Goal: Find specific page/section

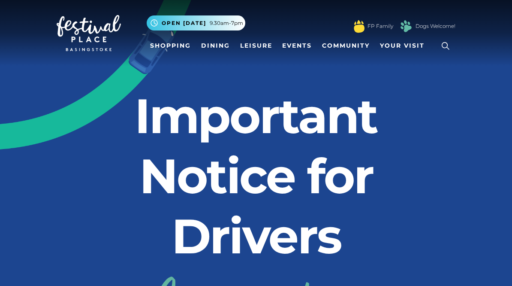
click at [447, 46] on icon at bounding box center [445, 45] width 13 height 13
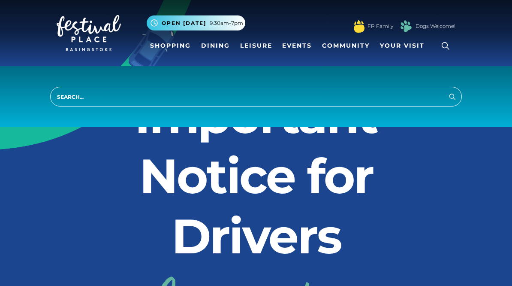
click at [161, 98] on input "search" at bounding box center [256, 97] width 412 height 20
click at [176, 97] on input "search" at bounding box center [256, 97] width 412 height 20
type input "Watch repair"
click at [453, 96] on button "Search" at bounding box center [453, 96] width 10 height 11
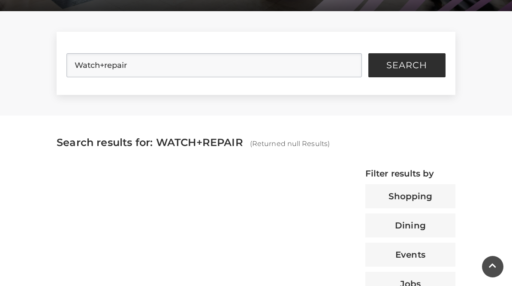
scroll to position [204, 0]
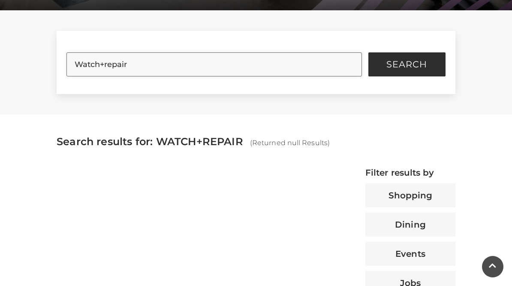
click at [291, 64] on input "Watch+repair" at bounding box center [214, 64] width 295 height 24
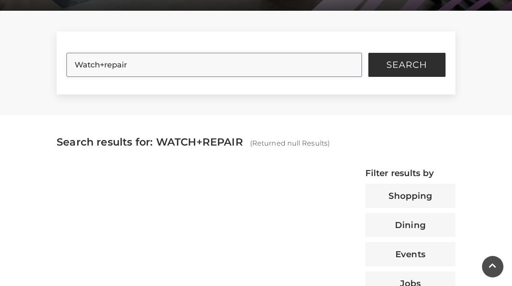
click at [348, 66] on input "Watch+repair" at bounding box center [214, 65] width 295 height 24
type input "Repair"
click at [398, 67] on span "Search" at bounding box center [407, 65] width 41 height 9
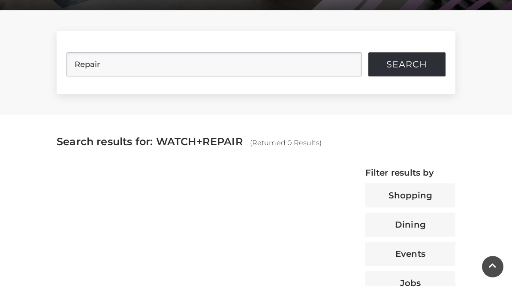
click at [414, 71] on button "Search" at bounding box center [407, 64] width 77 height 24
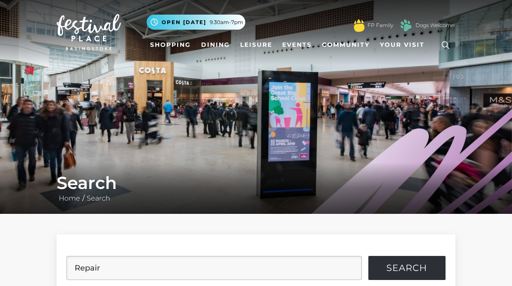
scroll to position [0, 0]
